Goal: Task Accomplishment & Management: Use online tool/utility

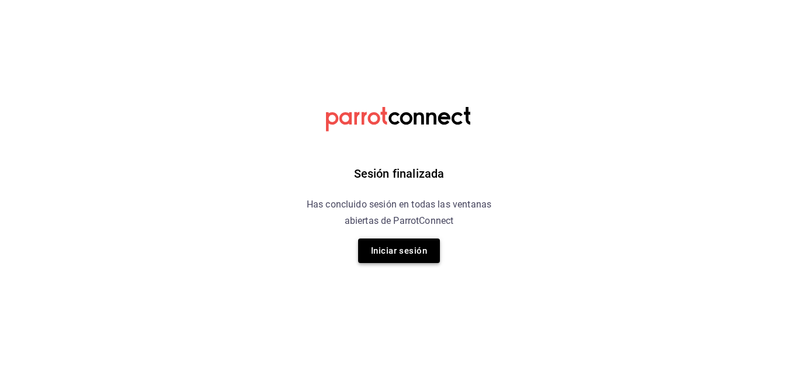
click at [380, 251] on button "Iniciar sesión" at bounding box center [399, 250] width 82 height 25
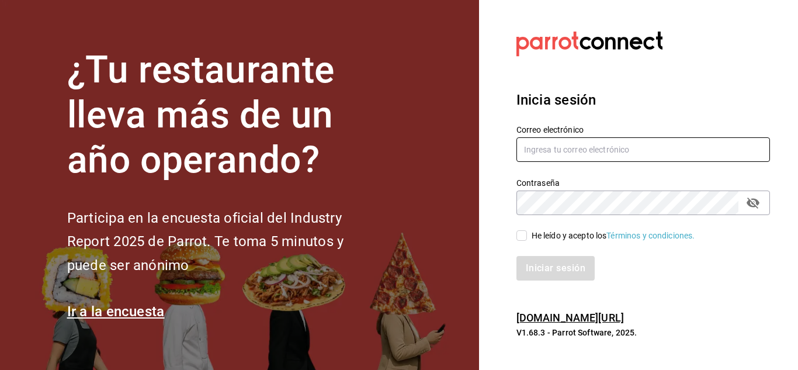
type input "[EMAIL_ADDRESS][DOMAIN_NAME]"
click at [550, 151] on input "[EMAIL_ADDRESS][DOMAIN_NAME]" at bounding box center [644, 149] width 254 height 25
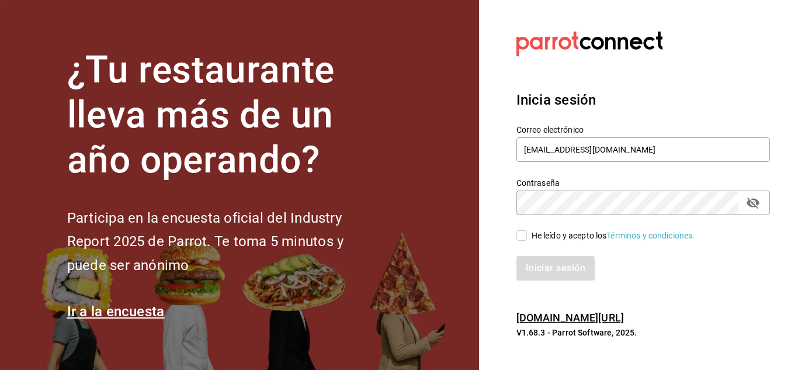
click at [510, 189] on div "Contraseña Contraseña" at bounding box center [637, 189] width 268 height 51
click at [525, 237] on input "He leído y acepto los Términos y condiciones." at bounding box center [522, 235] width 11 height 11
checkbox input "true"
click at [548, 275] on button "Iniciar sesión" at bounding box center [556, 268] width 79 height 25
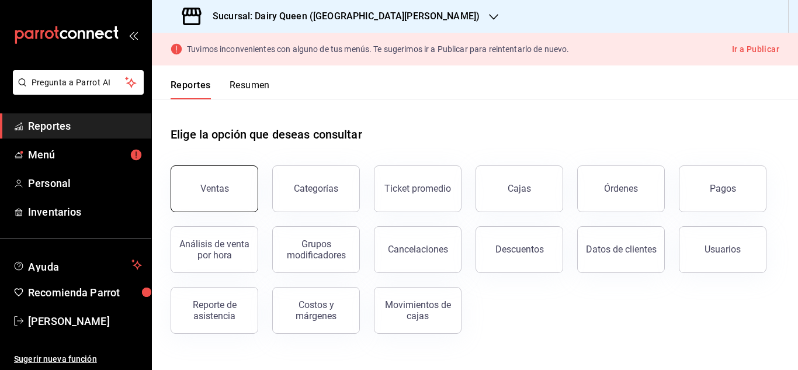
click at [226, 190] on div "Ventas" at bounding box center [214, 188] width 29 height 11
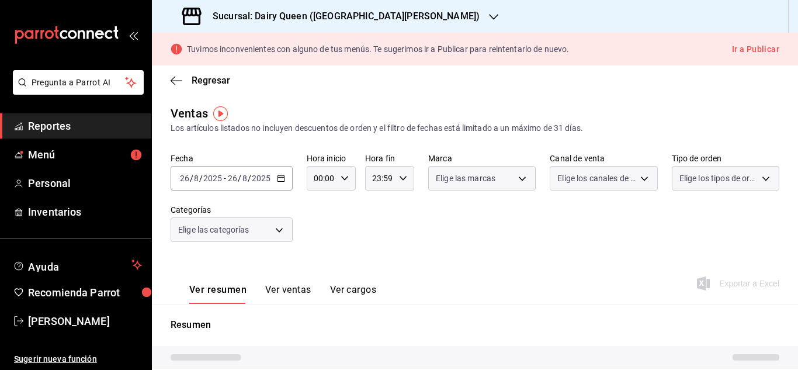
click at [401, 13] on h3 "Sucursal: Dairy Queen ([GEOGRAPHIC_DATA][PERSON_NAME])" at bounding box center [341, 16] width 276 height 14
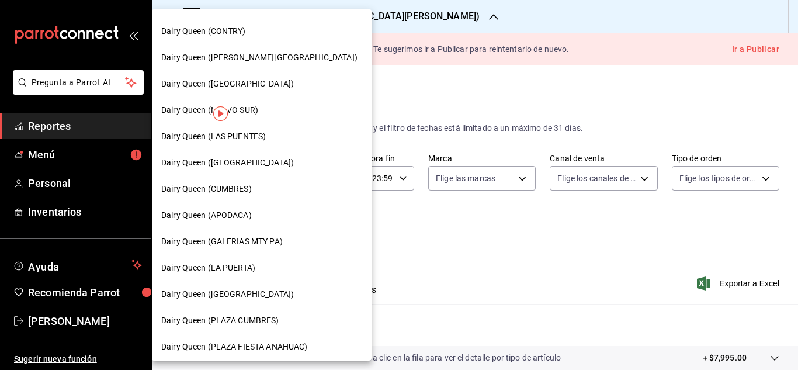
scroll to position [441, 0]
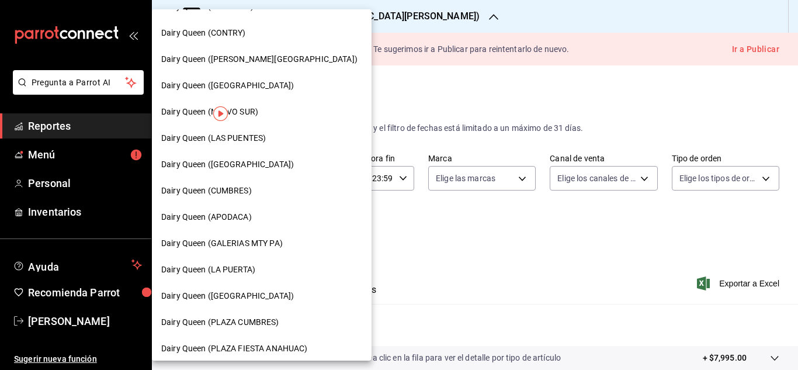
click at [234, 273] on span "Dairy Queen (LA PUERTA)" at bounding box center [208, 270] width 94 height 12
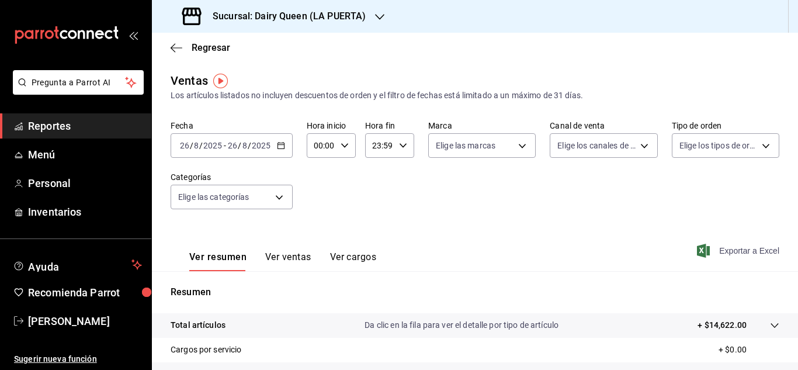
click at [744, 254] on span "Exportar a Excel" at bounding box center [739, 251] width 80 height 14
click at [290, 258] on button "Ver ventas" at bounding box center [288, 261] width 46 height 20
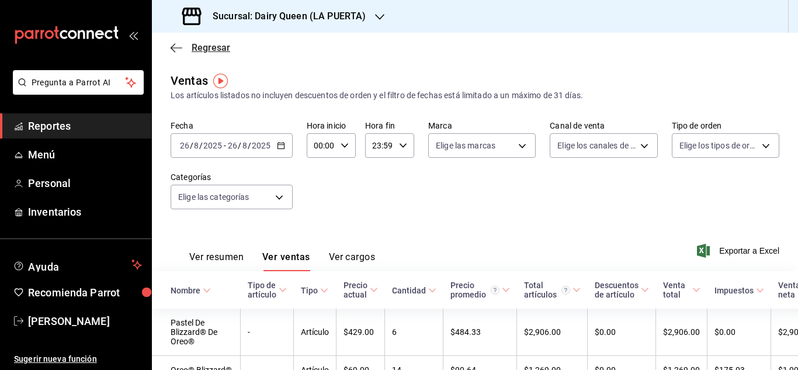
click at [183, 52] on span "Regresar" at bounding box center [201, 47] width 60 height 11
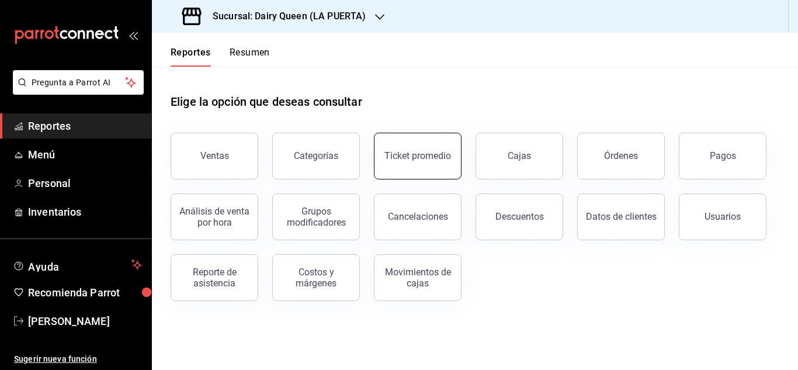
click at [431, 163] on button "Ticket promedio" at bounding box center [418, 156] width 88 height 47
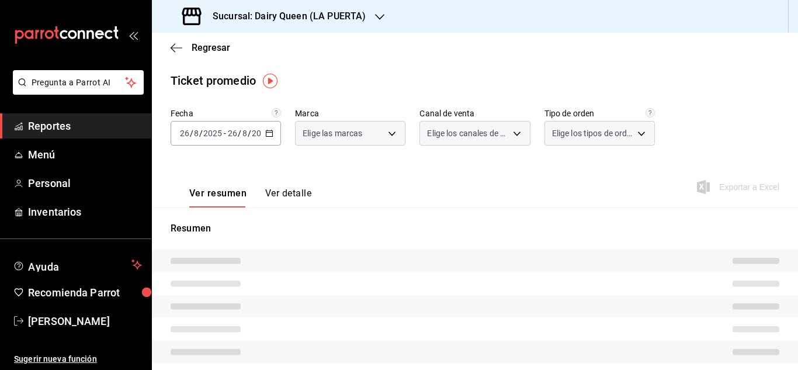
type input "38905903-e02f-4eca-a265-bb872b531692"
type input "PARROT,UBER_EATS,RAPPI,DIDI_FOOD,ONLINE"
type input "7990ceb5-6a15-4f0e-aa24-be972649f55b,610e80ef-9d38-4f15-9f84-1c929a079ed7,EXTER…"
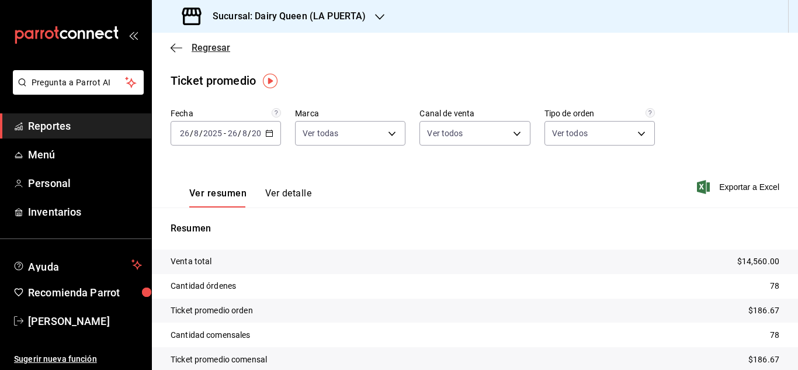
click at [181, 50] on icon "button" at bounding box center [177, 48] width 12 height 11
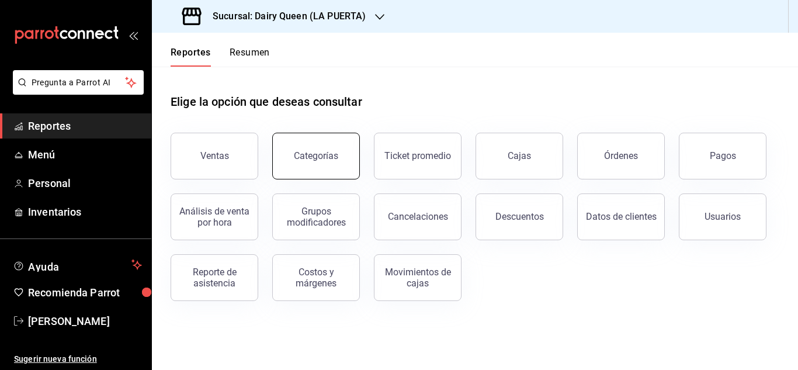
click at [325, 165] on button "Categorías" at bounding box center [316, 156] width 88 height 47
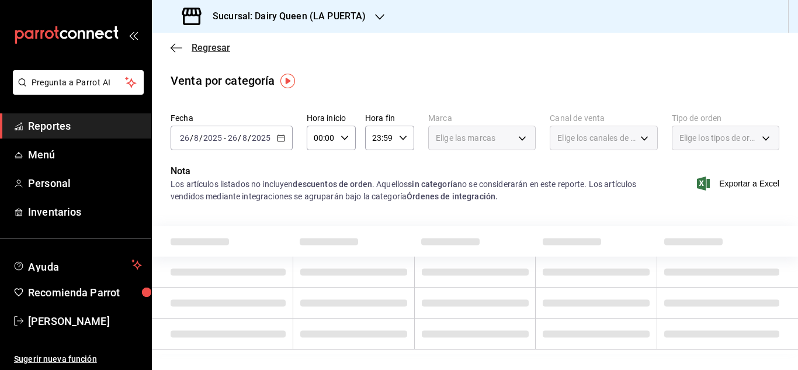
click at [175, 46] on icon "button" at bounding box center [177, 48] width 12 height 11
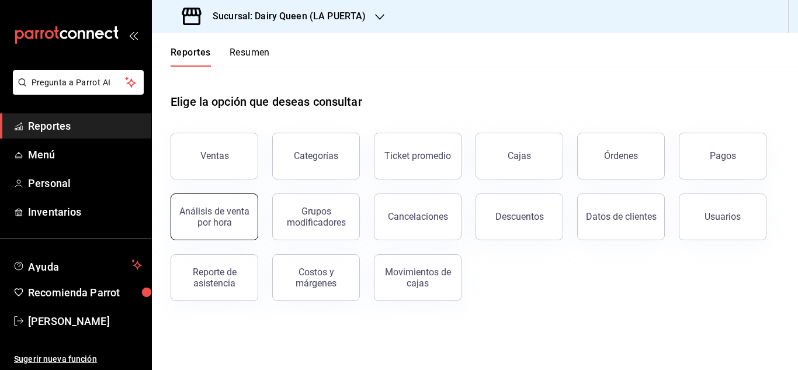
click at [230, 221] on div "Análisis de venta por hora" at bounding box center [214, 217] width 72 height 22
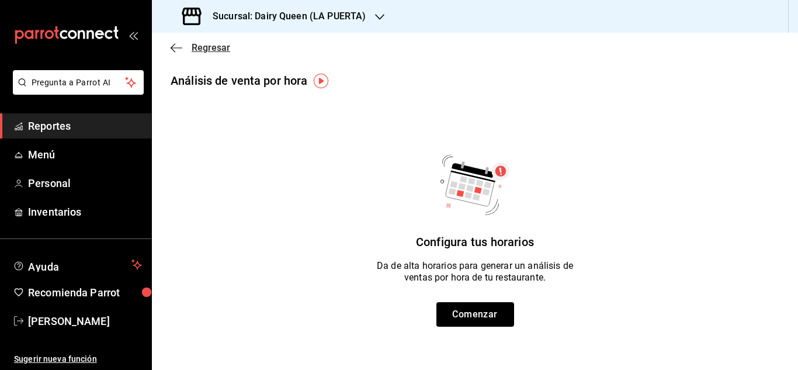
click at [200, 47] on span "Regresar" at bounding box center [211, 47] width 39 height 11
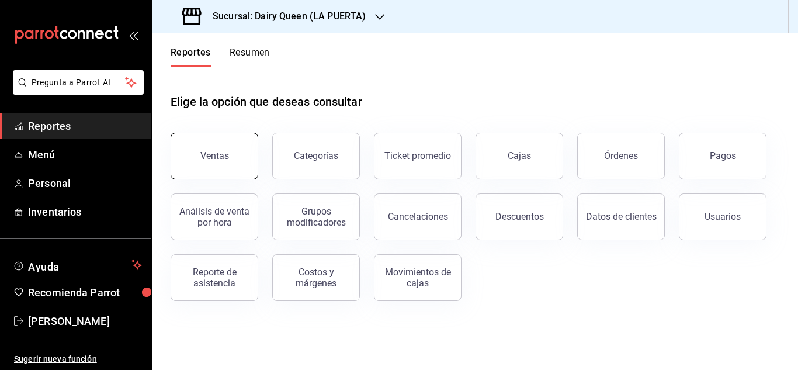
click at [230, 164] on button "Ventas" at bounding box center [215, 156] width 88 height 47
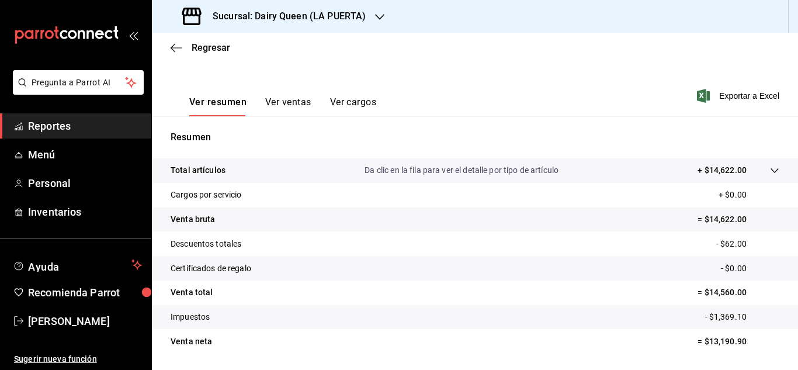
scroll to position [175, 0]
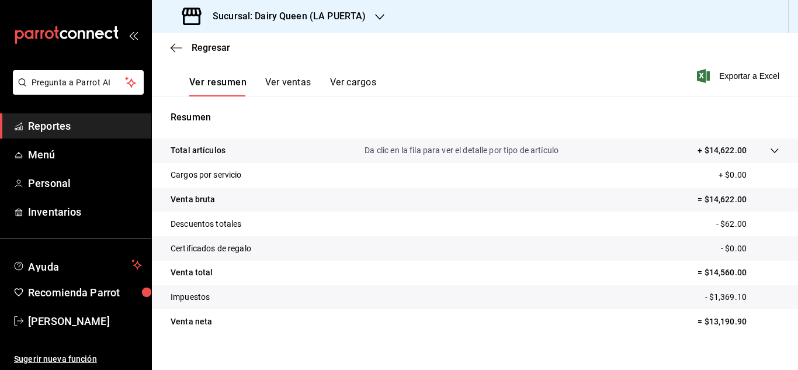
click at [721, 79] on span "Exportar a Excel" at bounding box center [739, 76] width 80 height 14
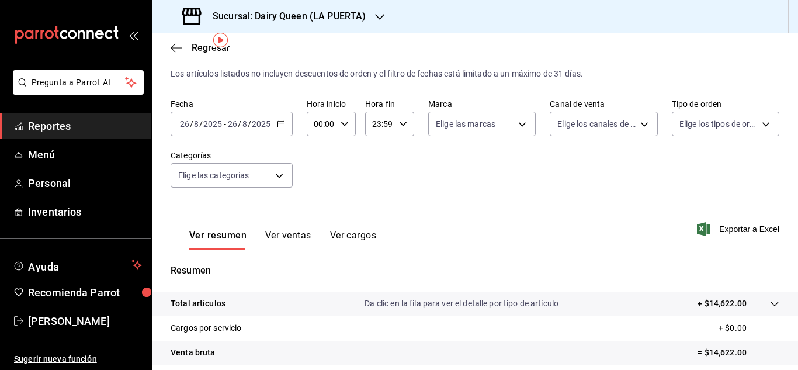
scroll to position [0, 0]
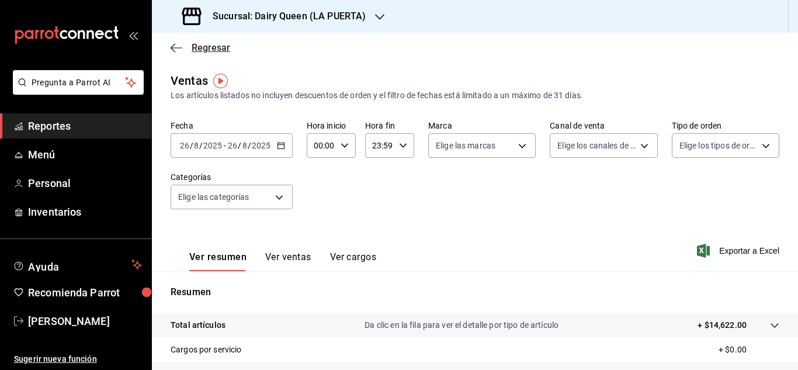
click at [188, 48] on span "Regresar" at bounding box center [201, 47] width 60 height 11
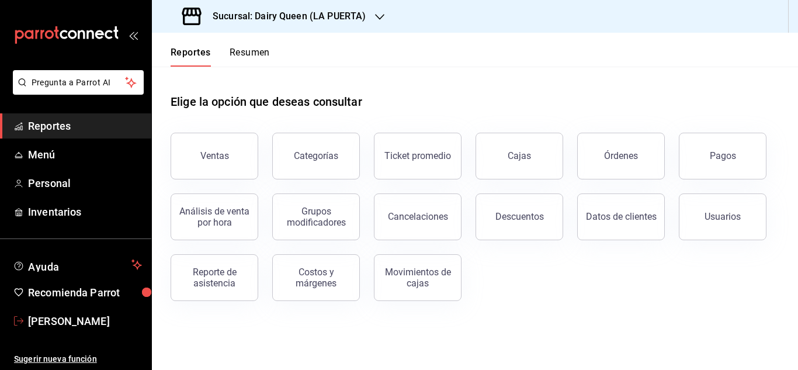
click at [42, 321] on span "[PERSON_NAME]" at bounding box center [85, 321] width 114 height 16
